Goal: Information Seeking & Learning: Check status

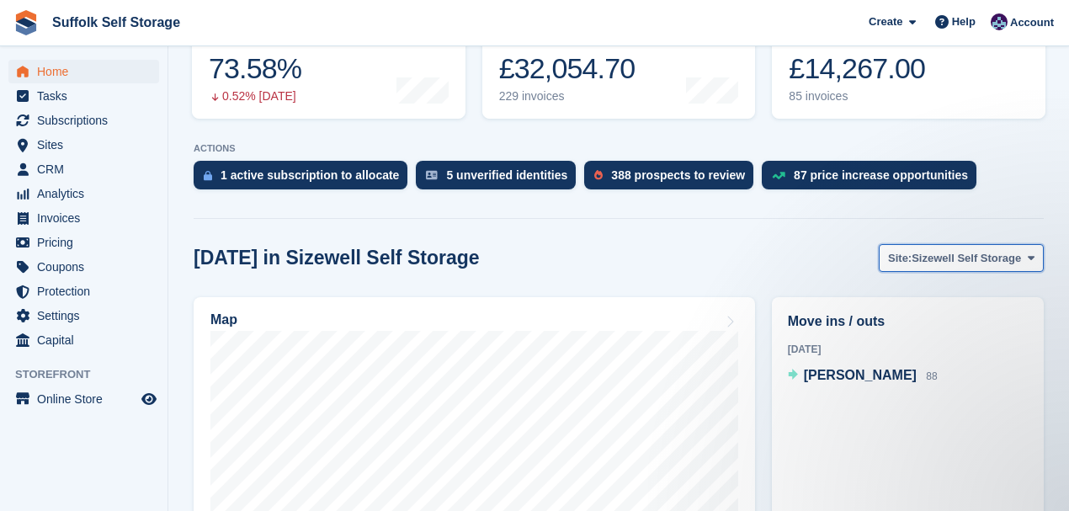
click at [957, 250] on span "Sizewell Self Storage" at bounding box center [966, 258] width 109 height 17
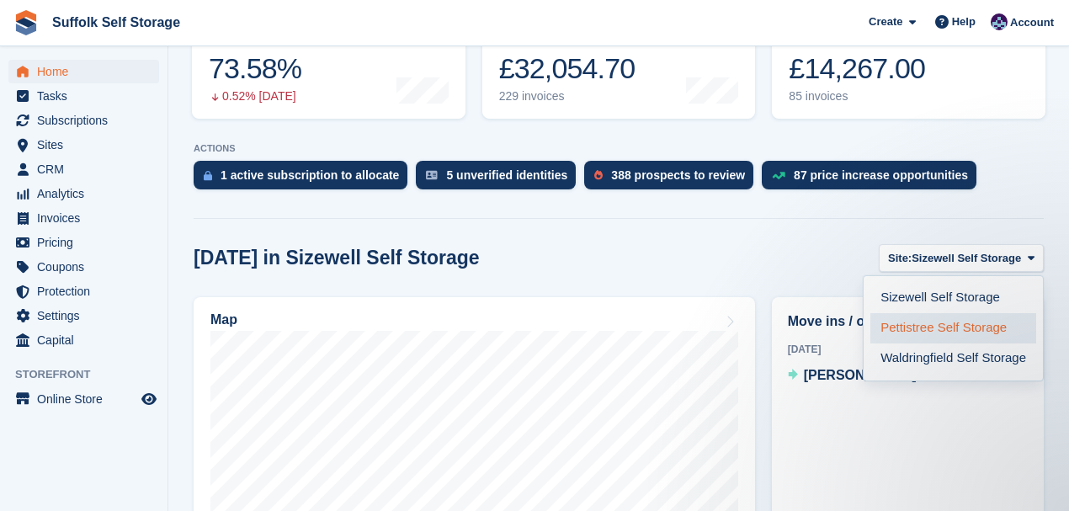
click at [902, 313] on link "Pettistree Self Storage" at bounding box center [953, 328] width 166 height 30
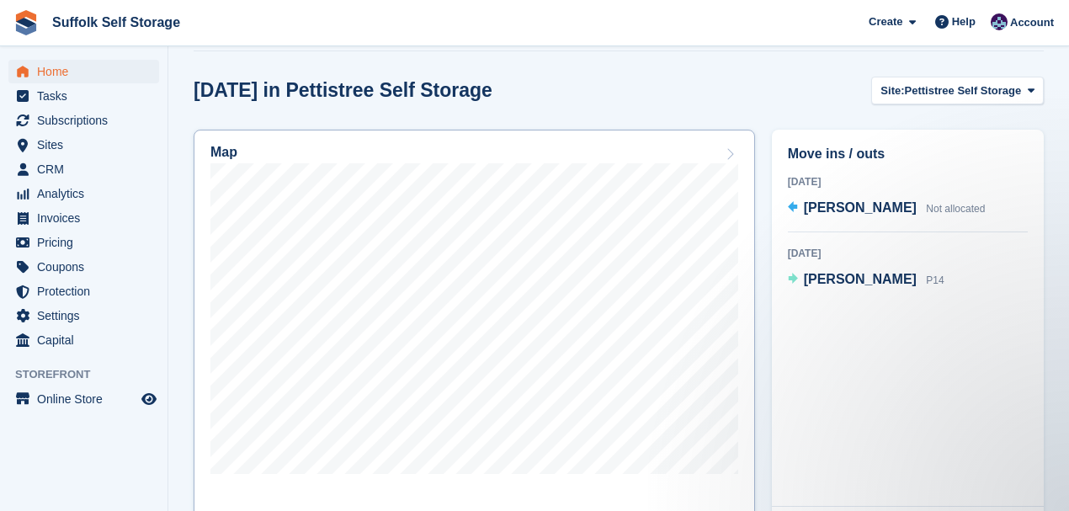
scroll to position [449, 0]
click at [975, 82] on span "Pettistree Self Storage" at bounding box center [963, 90] width 117 height 17
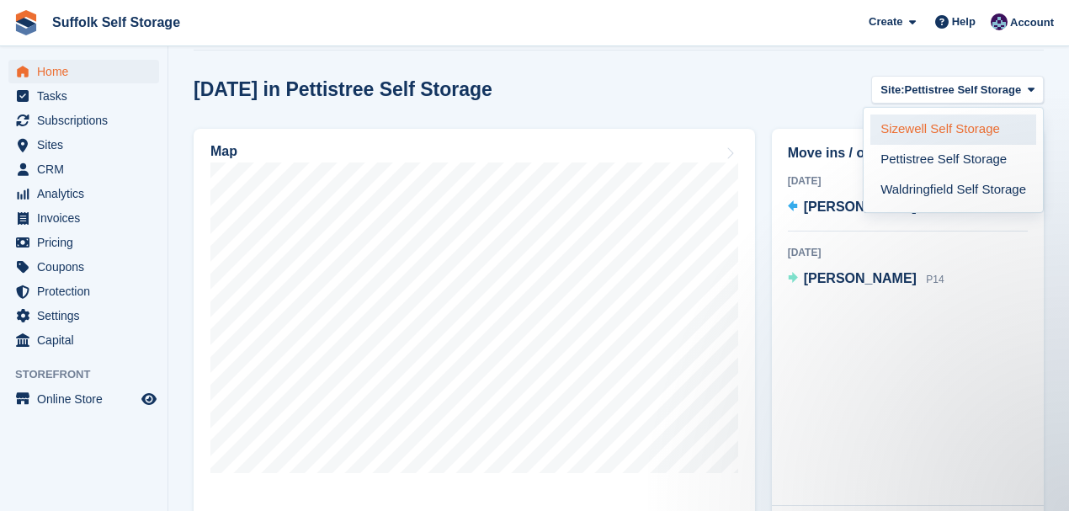
click at [897, 114] on link "Sizewell Self Storage" at bounding box center [953, 129] width 166 height 30
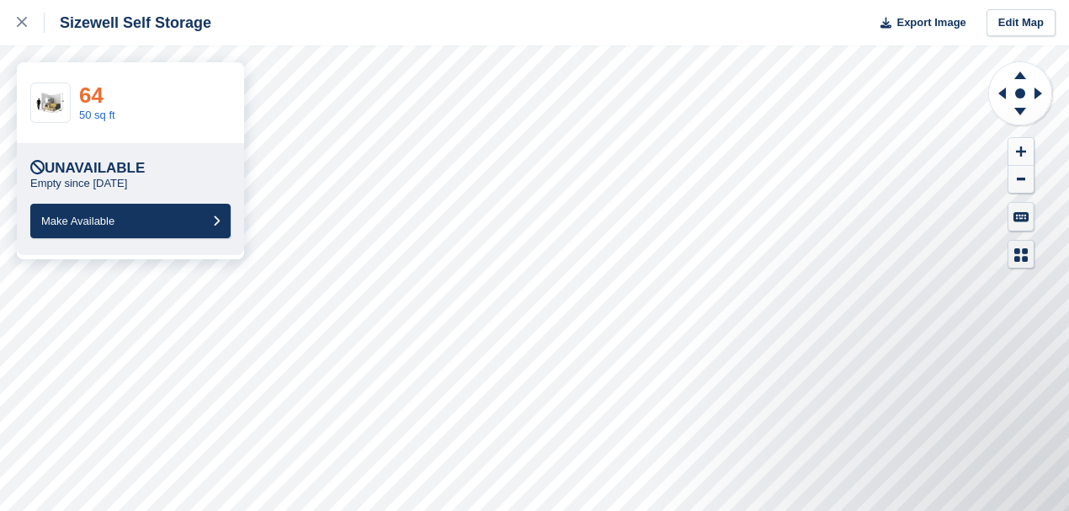
click at [92, 95] on link "64" at bounding box center [91, 94] width 24 height 25
click at [23, 24] on icon at bounding box center [22, 22] width 10 height 10
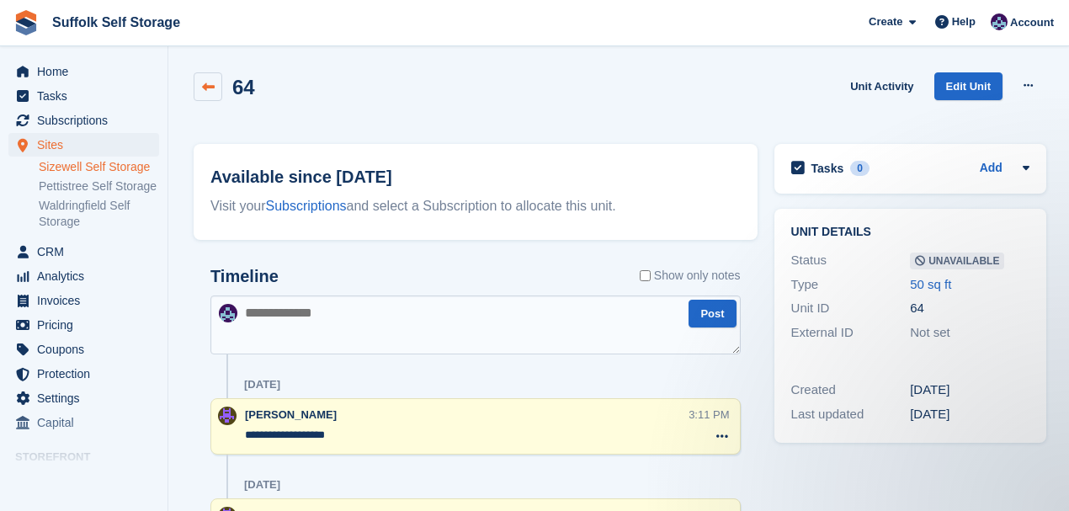
click at [209, 88] on icon at bounding box center [208, 87] width 13 height 13
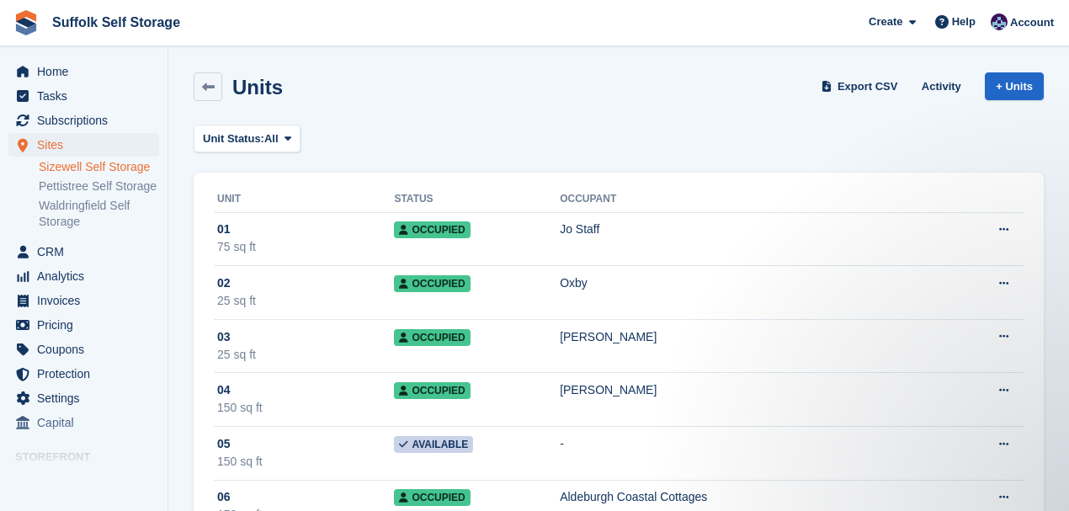
click at [69, 162] on link "Sizewell Self Storage" at bounding box center [99, 167] width 120 height 16
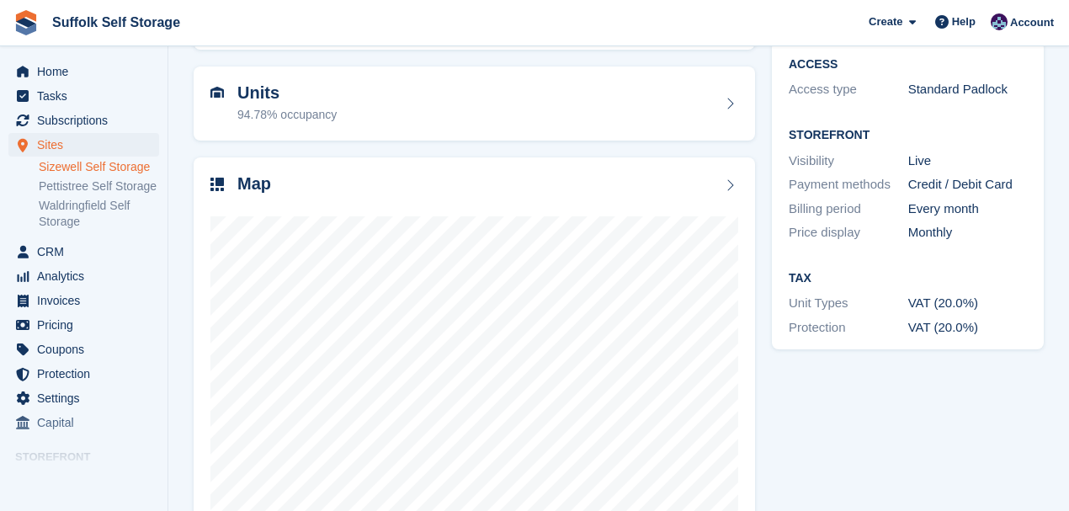
scroll to position [168, 0]
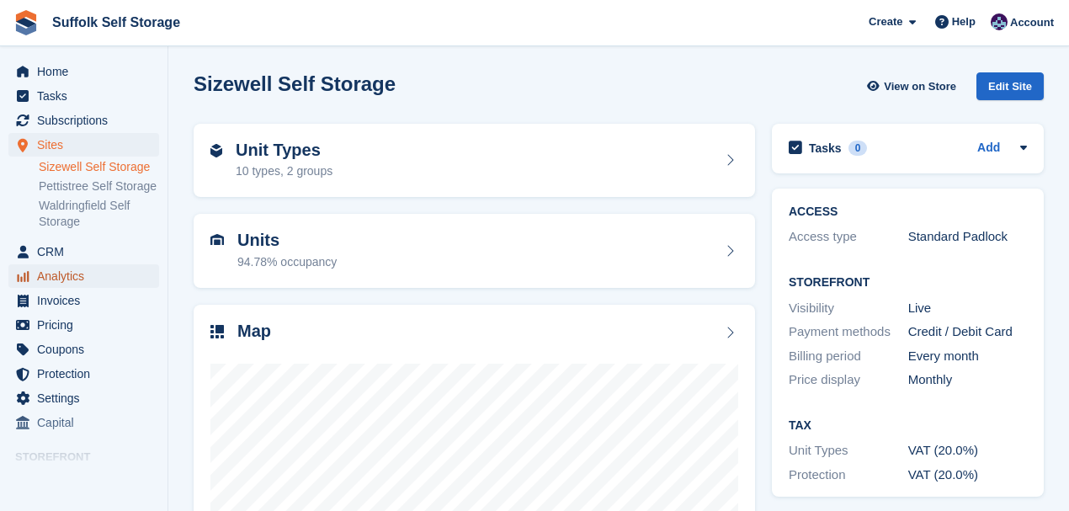
click at [55, 274] on span "Analytics" at bounding box center [87, 276] width 101 height 24
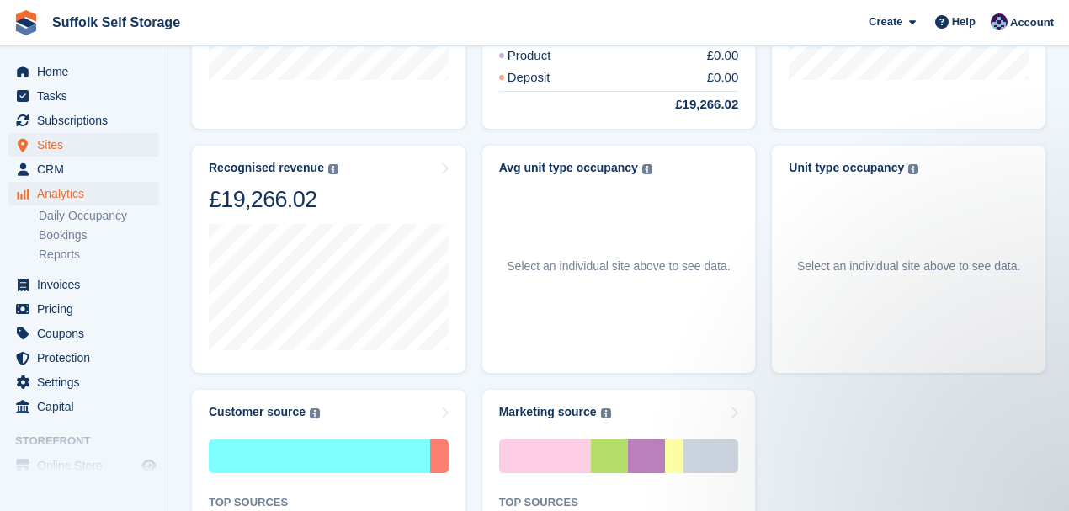
scroll to position [517, 0]
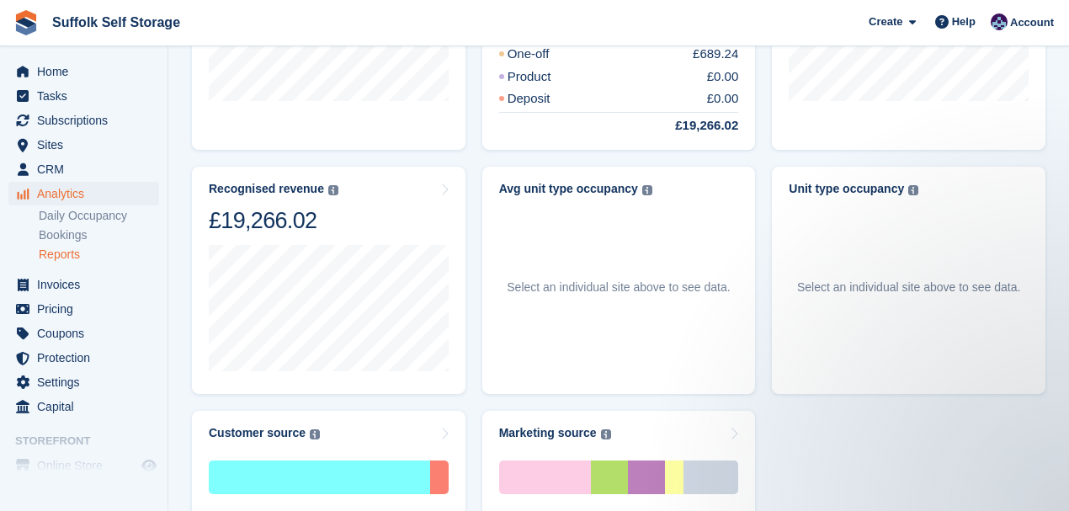
click at [59, 251] on link "Reports" at bounding box center [99, 255] width 120 height 16
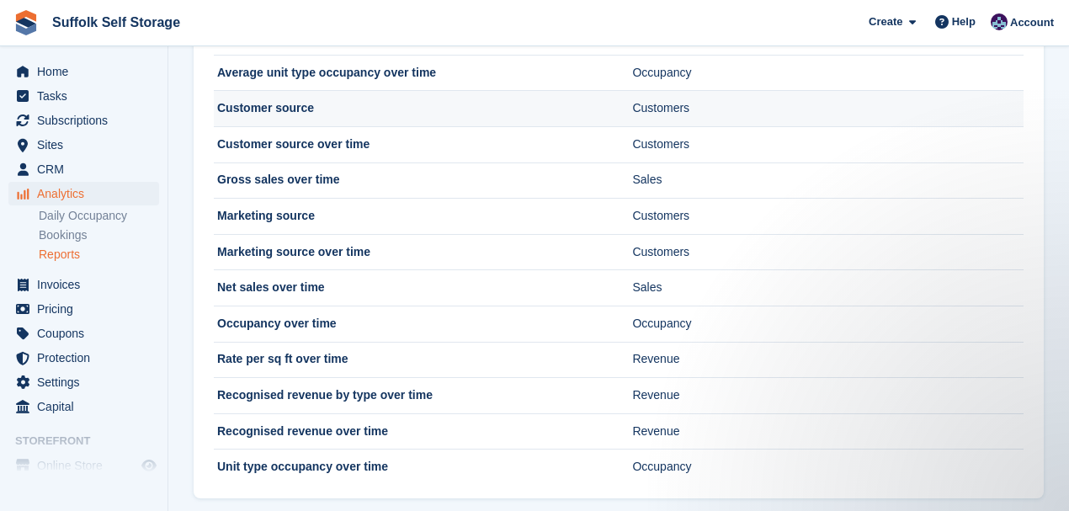
scroll to position [165, 0]
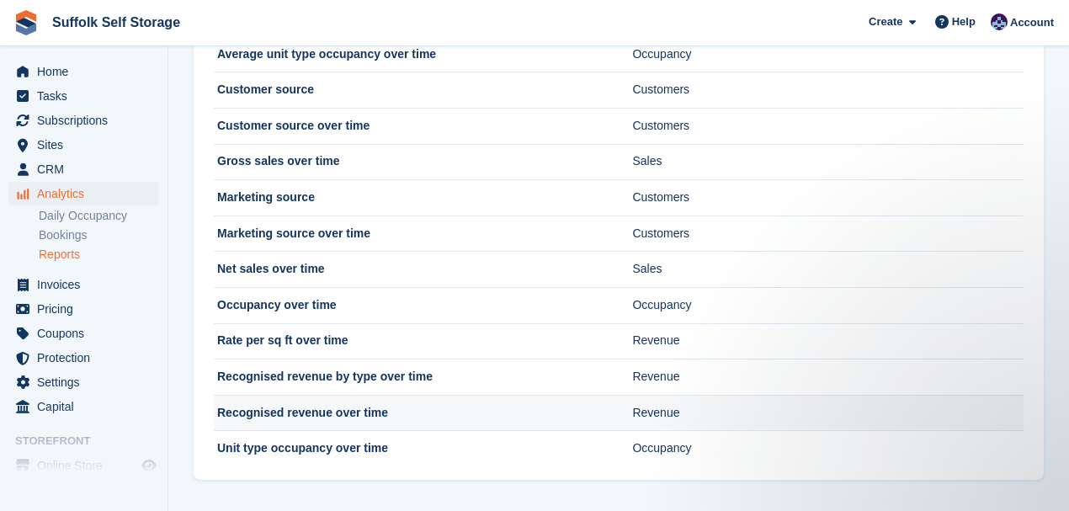
click at [413, 414] on td "Recognised revenue over time" at bounding box center [423, 413] width 418 height 36
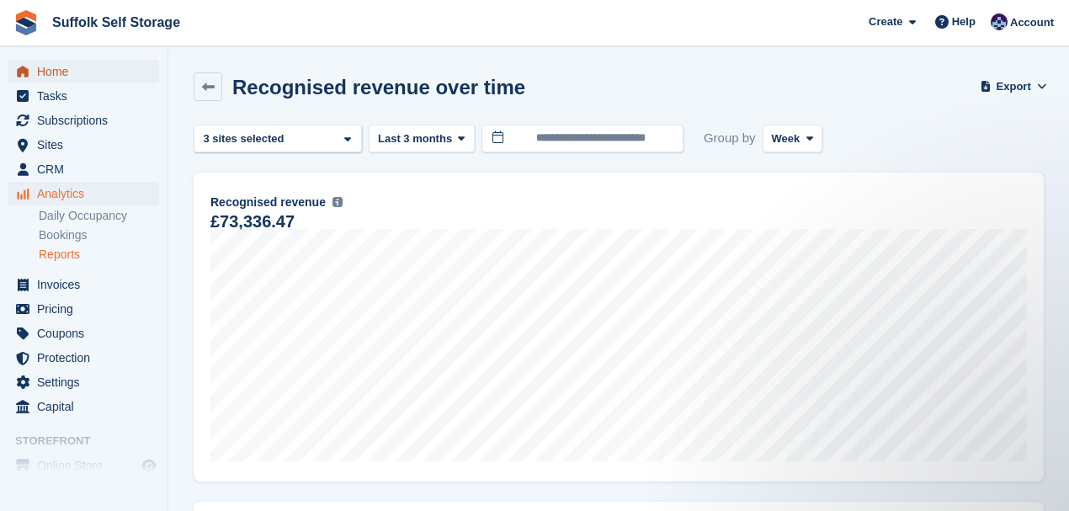
click at [42, 74] on span "Home" at bounding box center [87, 72] width 101 height 24
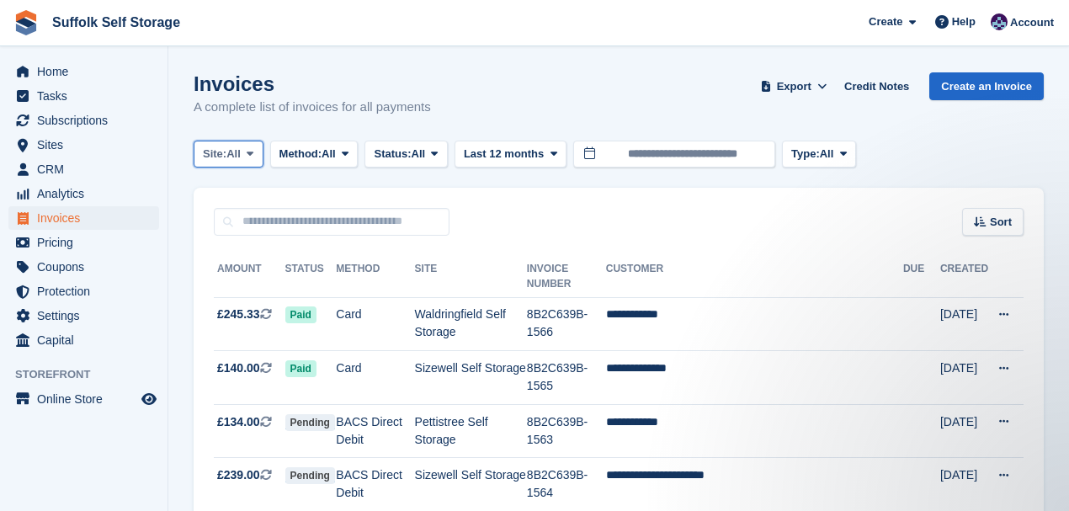
click at [251, 152] on icon at bounding box center [250, 153] width 7 height 11
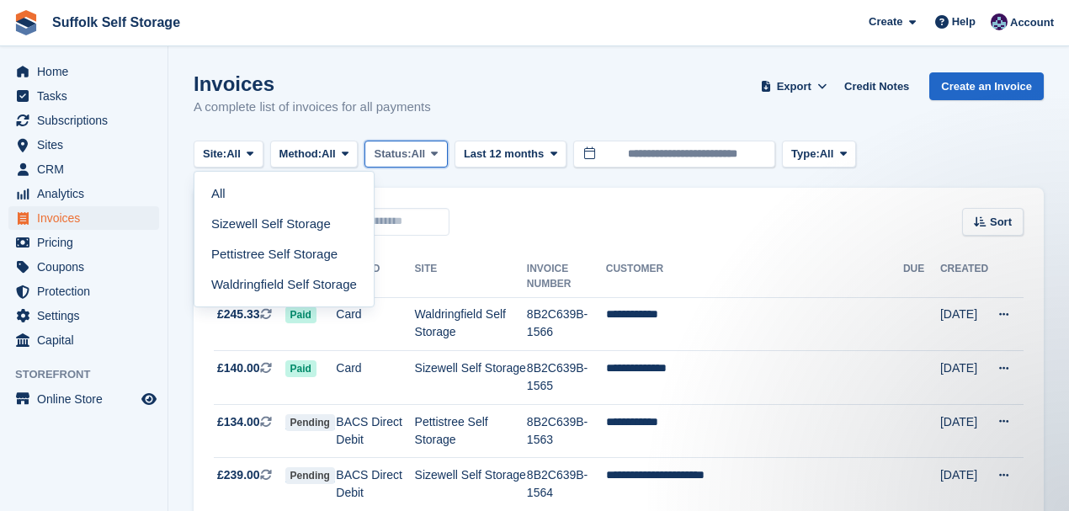
click at [447, 152] on button "Status: All" at bounding box center [406, 155] width 82 height 28
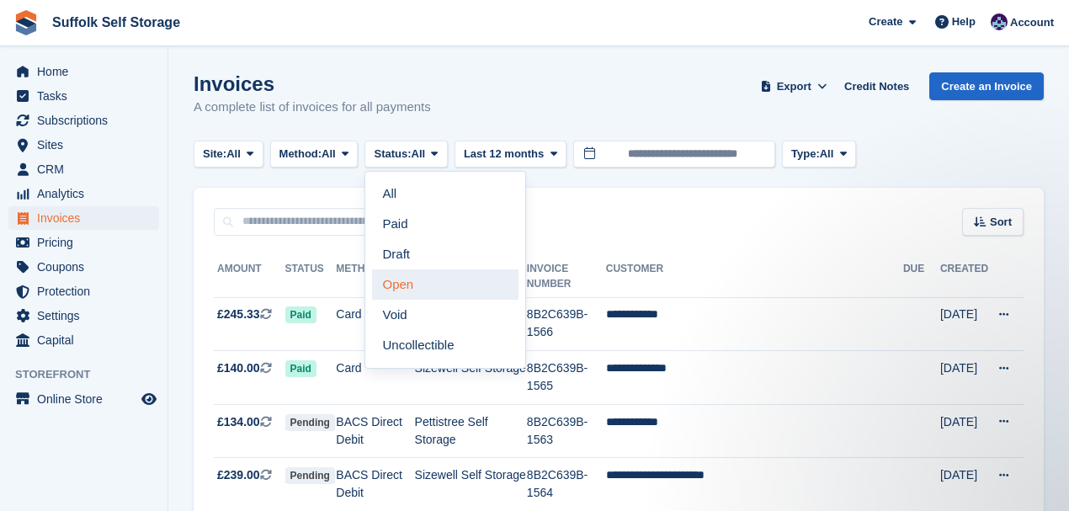
click at [431, 285] on link "Open" at bounding box center [445, 284] width 146 height 30
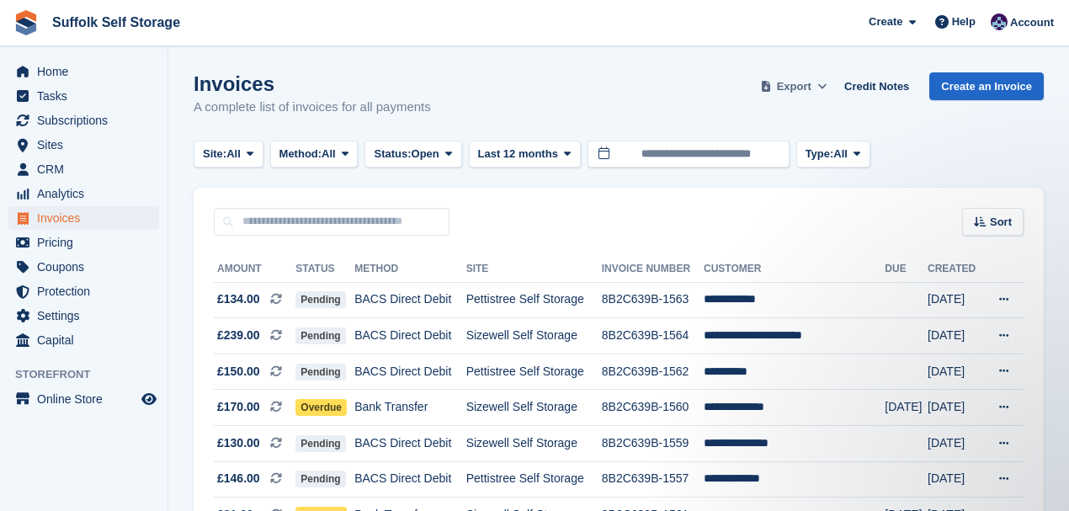
click at [809, 86] on span "Export" at bounding box center [794, 86] width 35 height 17
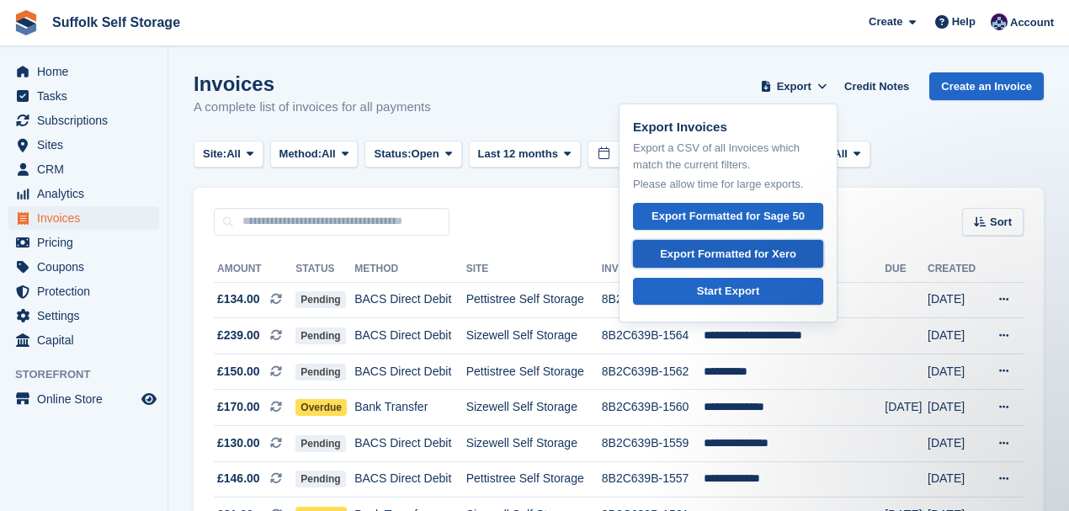
click at [739, 253] on div "Export Formatted for Xero" at bounding box center [728, 254] width 136 height 17
click at [69, 77] on span "Home" at bounding box center [87, 72] width 101 height 24
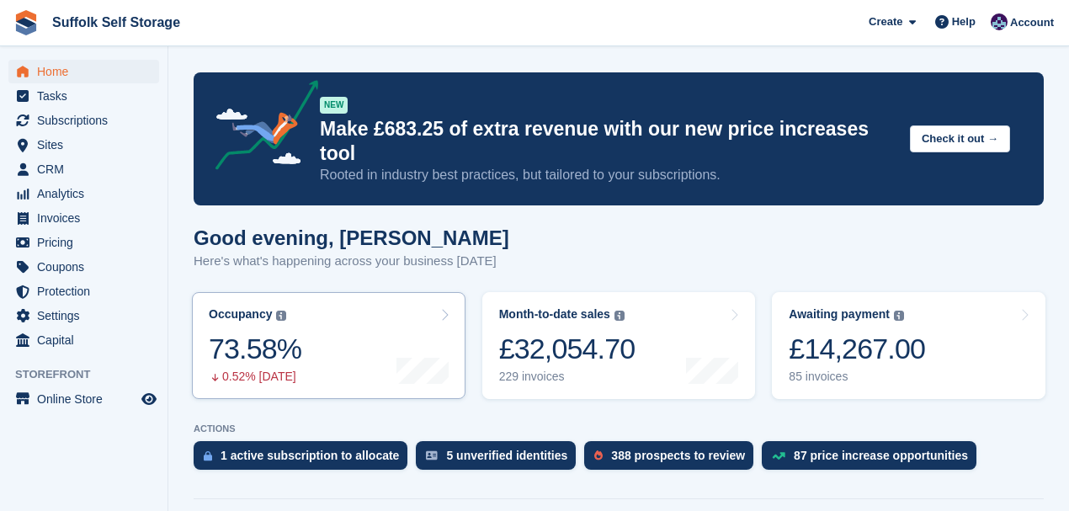
click at [450, 292] on link "Occupancy The percentage of all currently allocated units in terms of area. Inc…" at bounding box center [329, 345] width 274 height 107
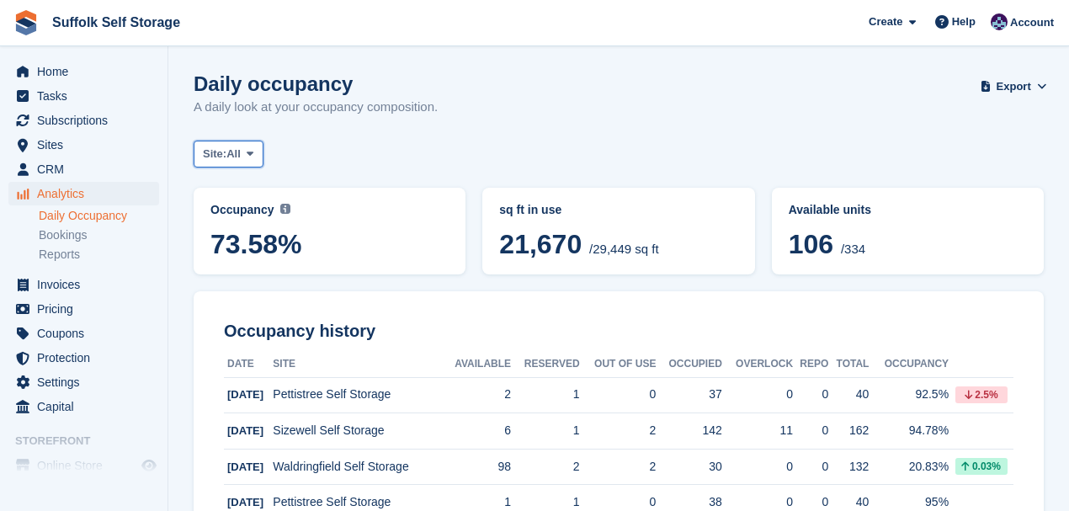
click at [246, 155] on span at bounding box center [249, 153] width 13 height 13
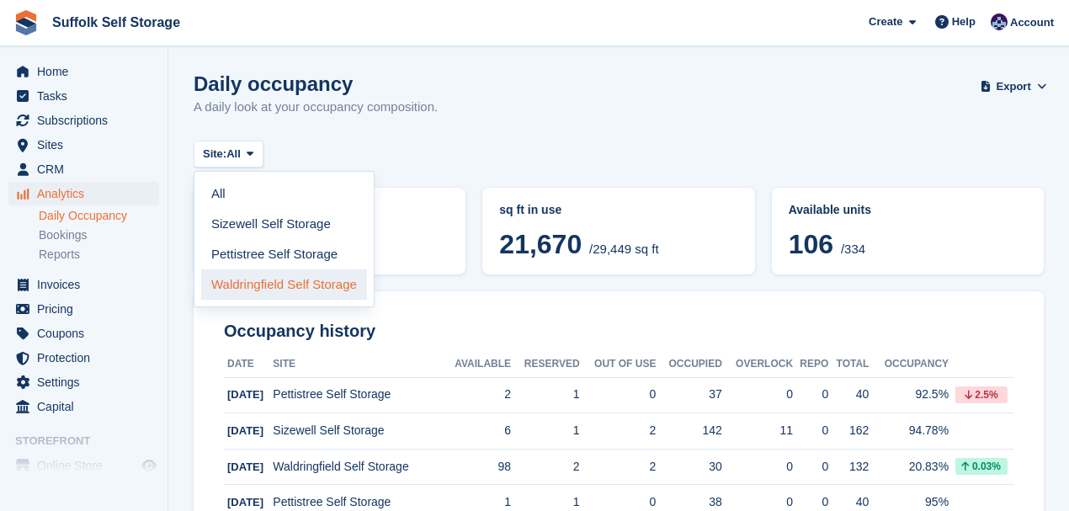
click at [254, 279] on link "Waldringfield Self Storage" at bounding box center [284, 284] width 166 height 30
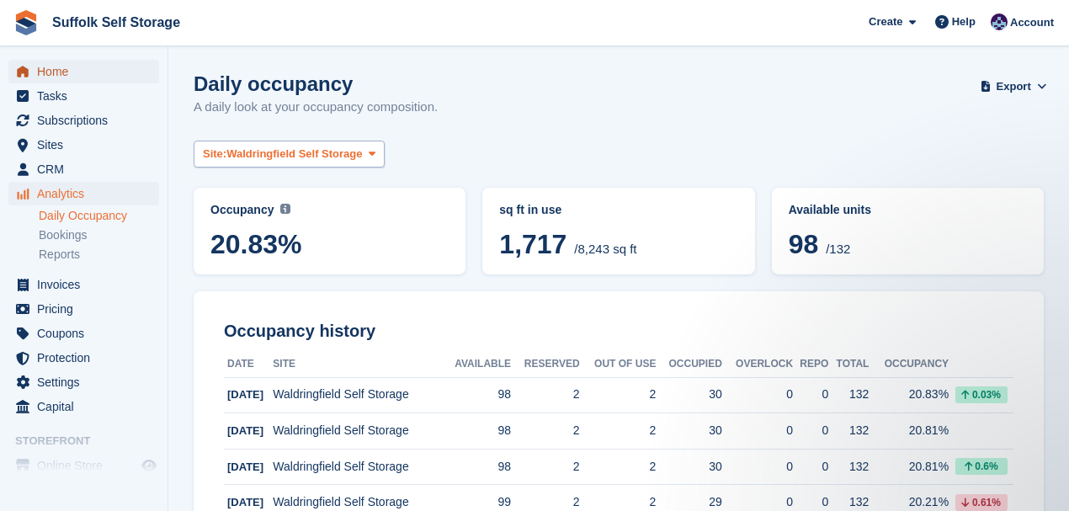
drag, startPoint x: 69, startPoint y: 72, endPoint x: 242, endPoint y: 145, distance: 187.1
click at [70, 72] on span "Home" at bounding box center [87, 72] width 101 height 24
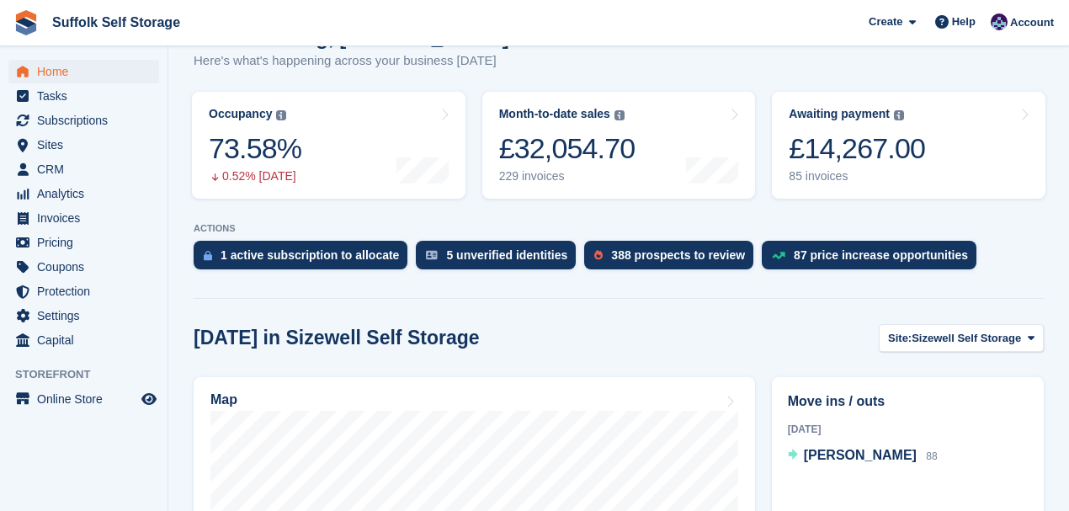
scroll to position [224, 0]
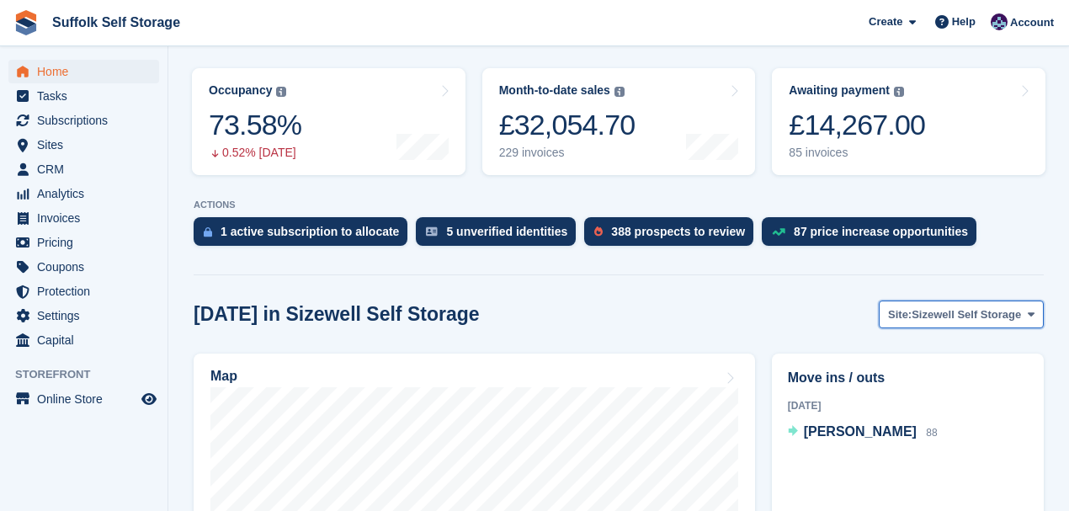
click at [998, 306] on span "Sizewell Self Storage" at bounding box center [966, 314] width 109 height 17
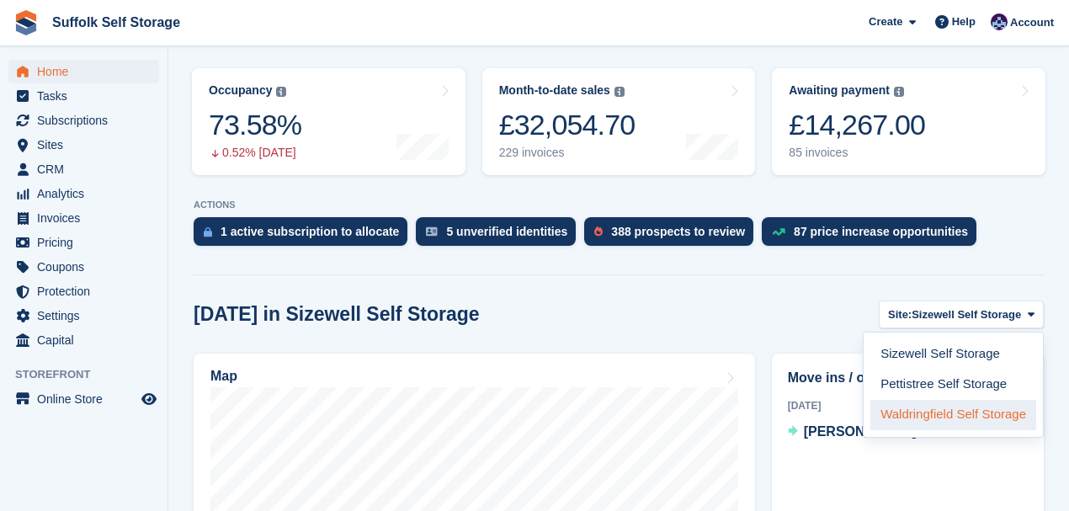
click at [920, 400] on link "Waldringfield Self Storage" at bounding box center [953, 415] width 166 height 30
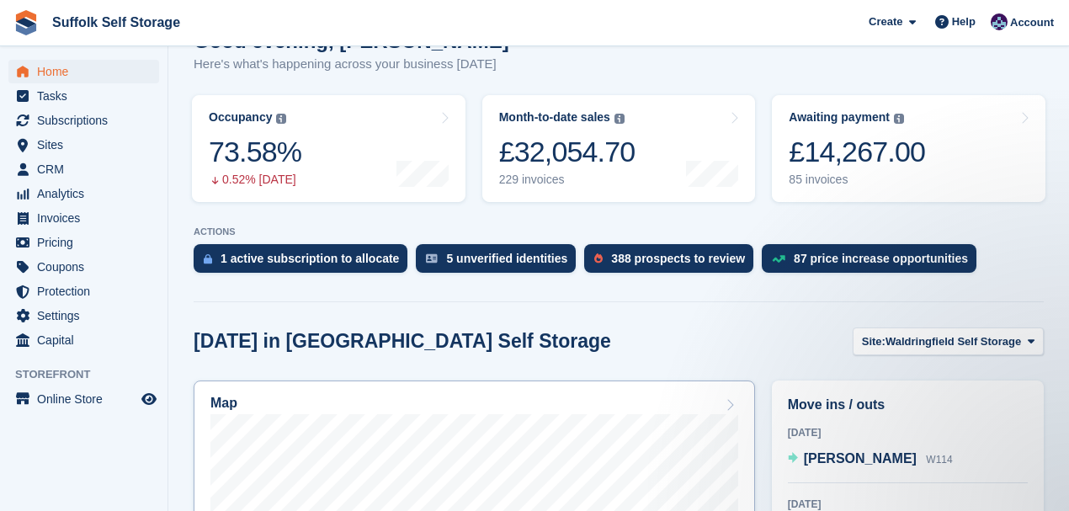
scroll to position [112, 0]
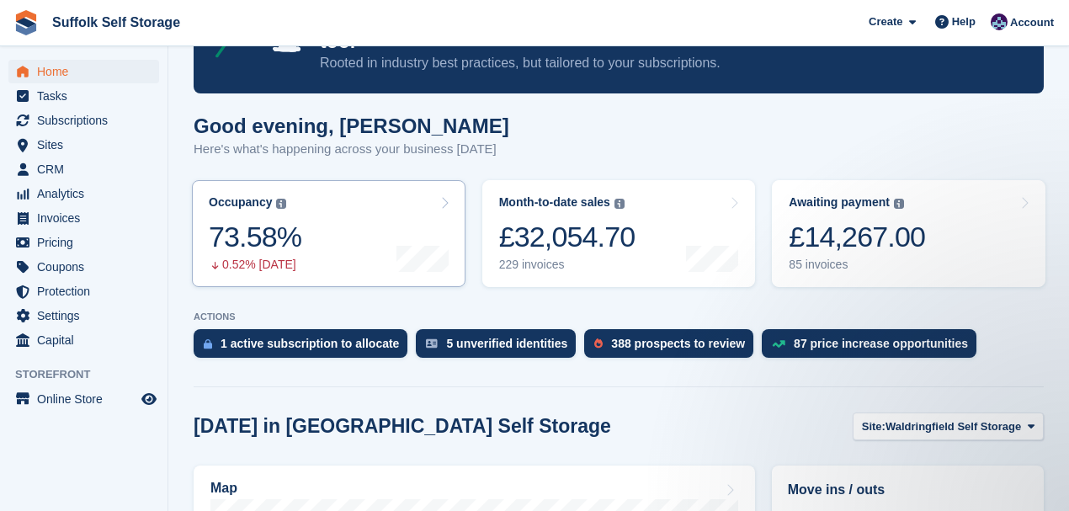
click at [293, 220] on div "73.58%" at bounding box center [255, 237] width 93 height 35
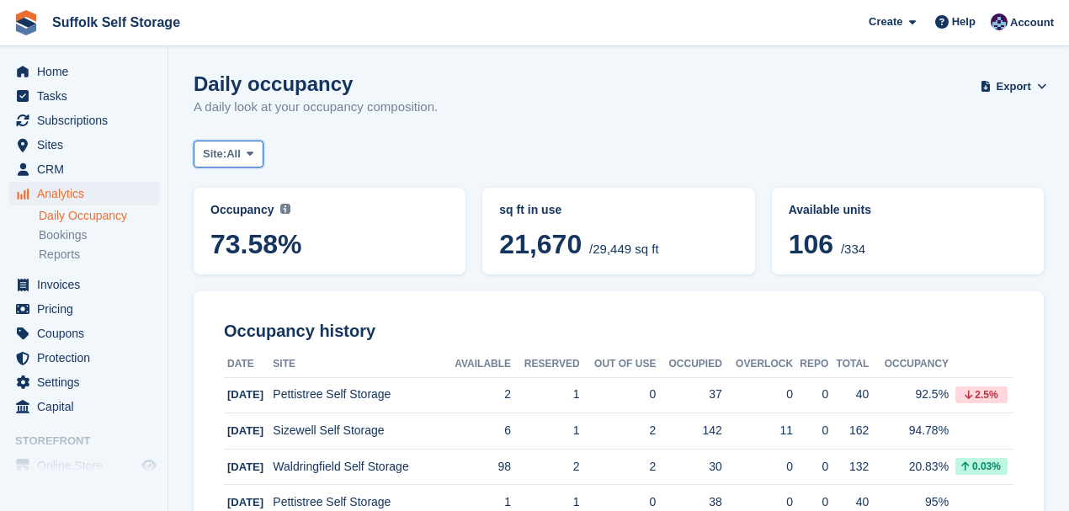
click at [253, 153] on icon at bounding box center [250, 153] width 7 height 11
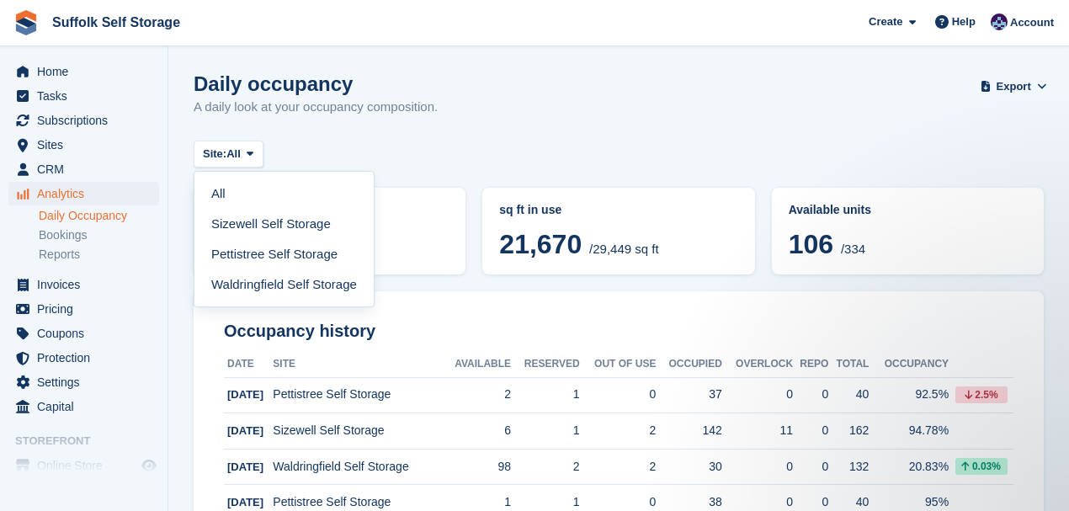
click at [288, 286] on link "Waldringfield Self Storage" at bounding box center [284, 284] width 166 height 30
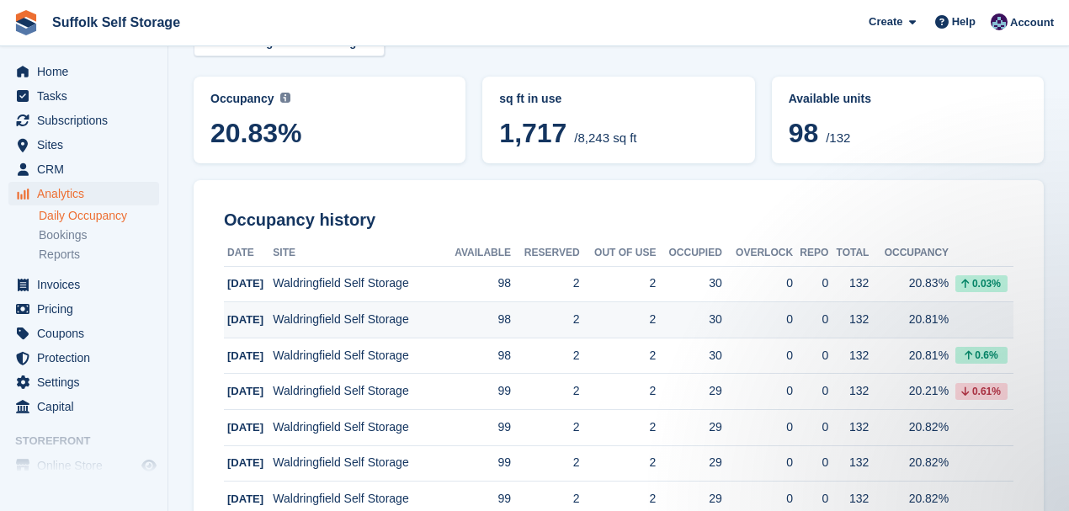
scroll to position [112, 0]
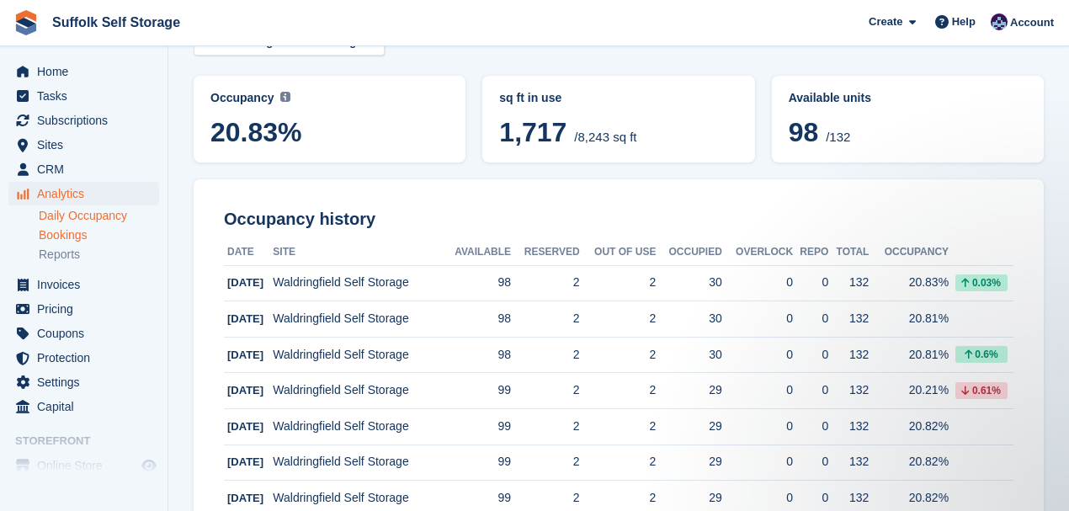
click at [81, 236] on link "Bookings" at bounding box center [99, 235] width 120 height 16
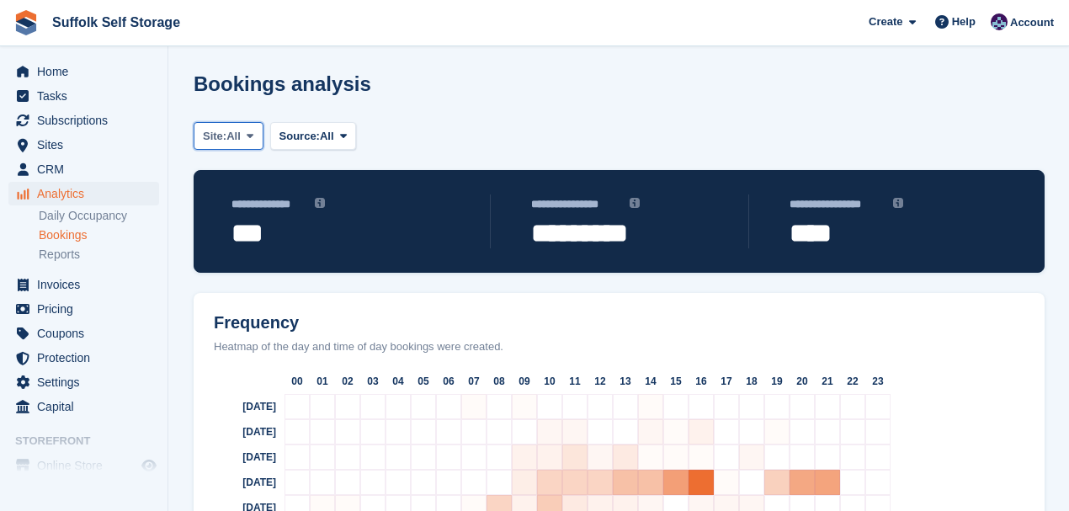
click at [259, 135] on button "Site: All" at bounding box center [229, 136] width 70 height 28
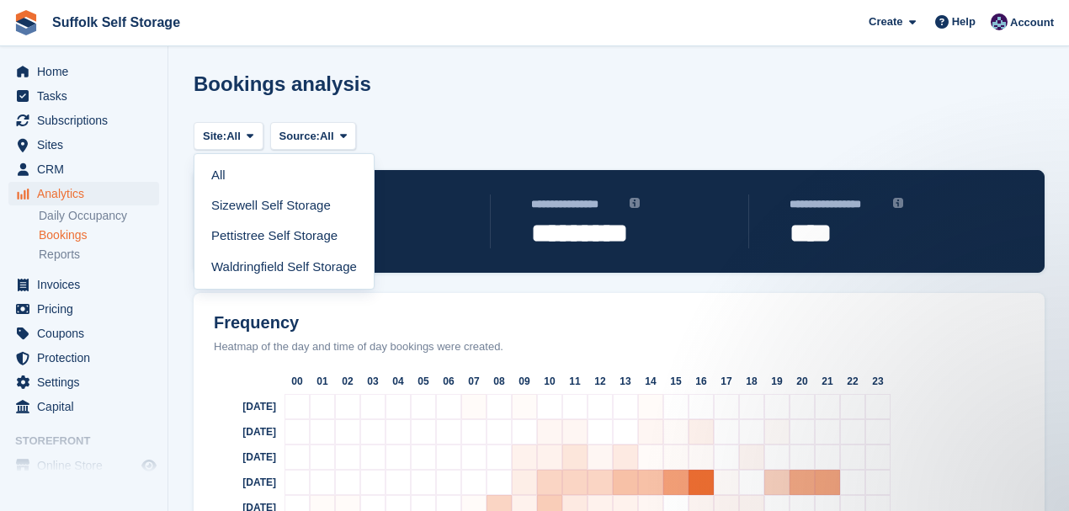
drag, startPoint x: 251, startPoint y: 272, endPoint x: 328, endPoint y: 250, distance: 80.5
click at [251, 271] on link "Waldringfield Self Storage" at bounding box center [284, 267] width 166 height 30
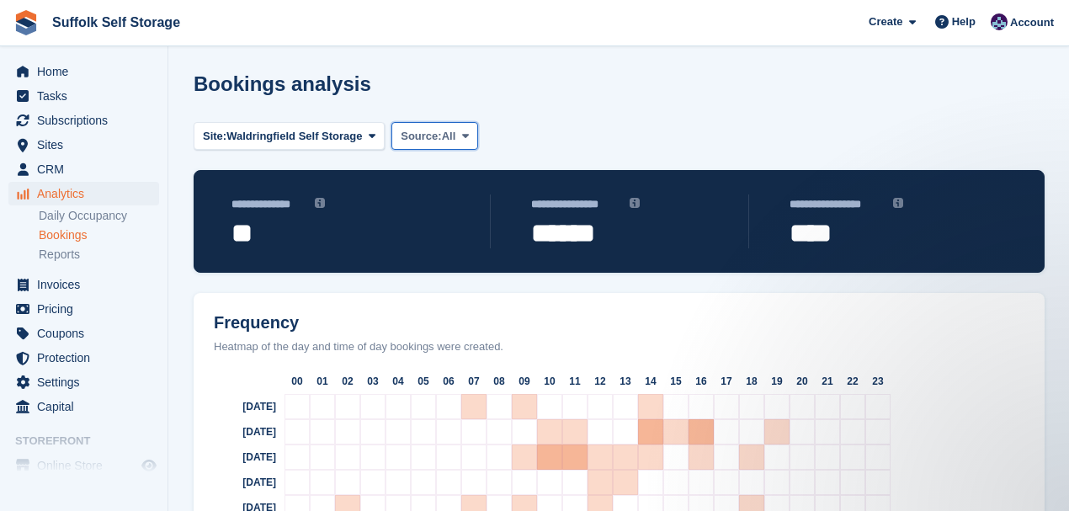
click at [472, 130] on button "Source: All" at bounding box center [434, 136] width 87 height 28
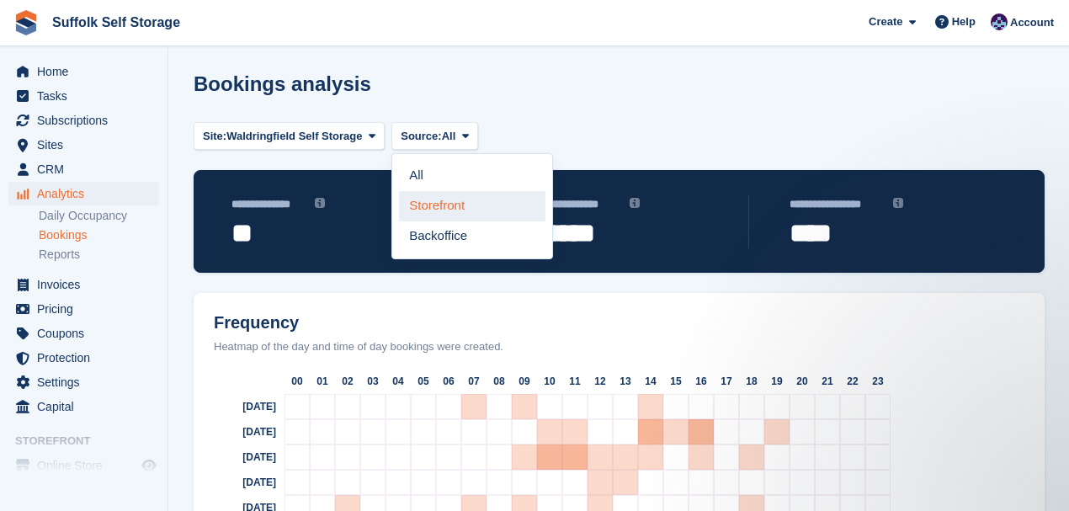
click at [431, 208] on link "Storefront" at bounding box center [472, 206] width 146 height 30
